Goal: Transaction & Acquisition: Purchase product/service

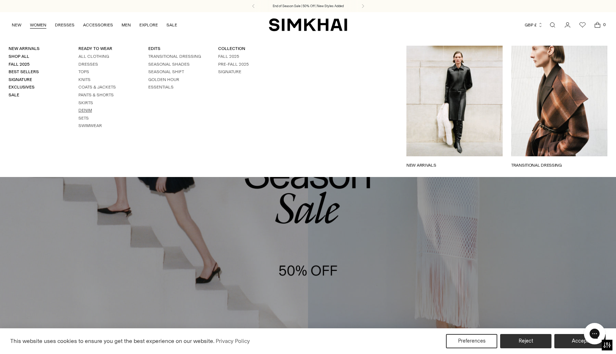
click at [84, 109] on link "Denim" at bounding box center [85, 110] width 14 height 5
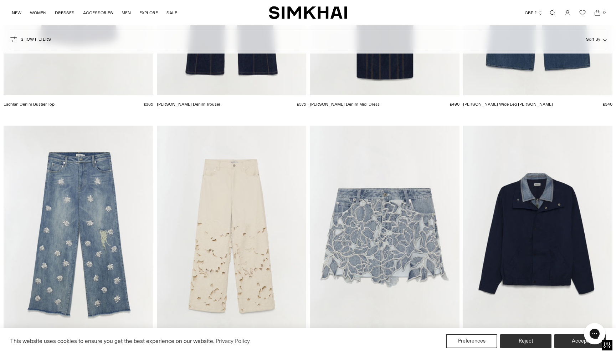
scroll to position [241, 0]
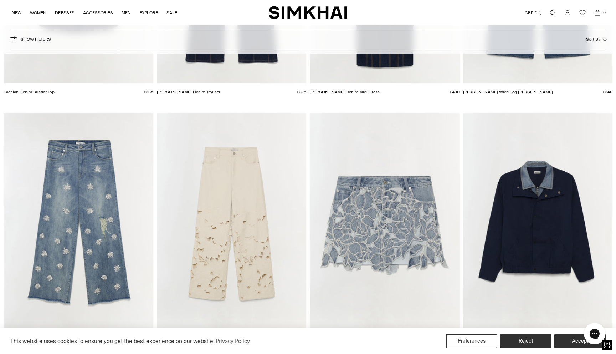
click at [0, 0] on img "Jude Wide Crop Jean" at bounding box center [0, 0] width 0 height 0
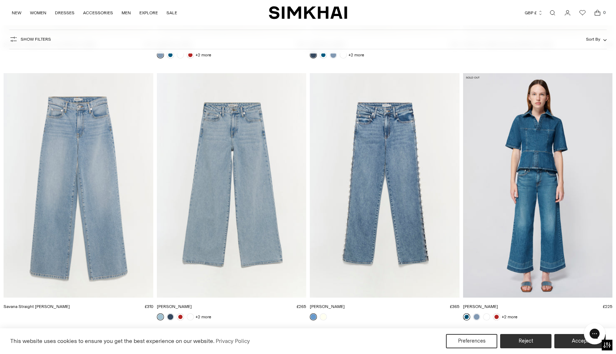
scroll to position [1060, 0]
click at [0, 0] on img "Amelia Denim" at bounding box center [0, 0] width 0 height 0
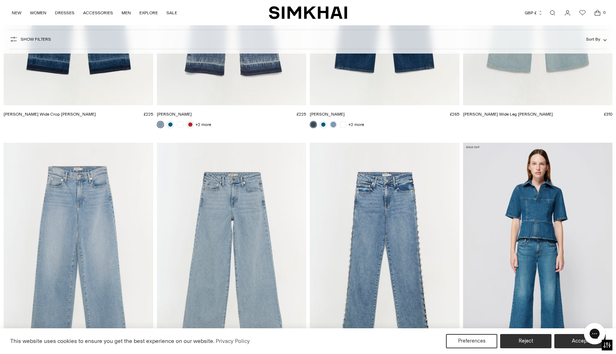
scroll to position [975, 0]
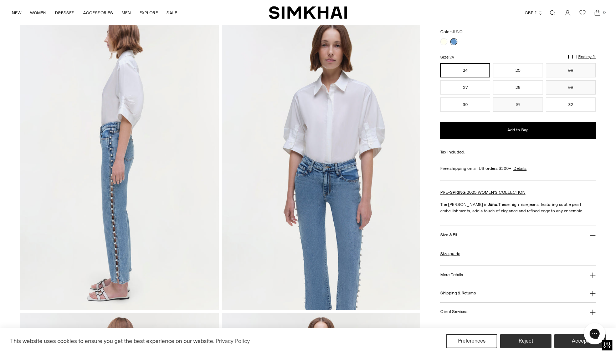
scroll to position [355, 0]
